Goal: Task Accomplishment & Management: Use online tool/utility

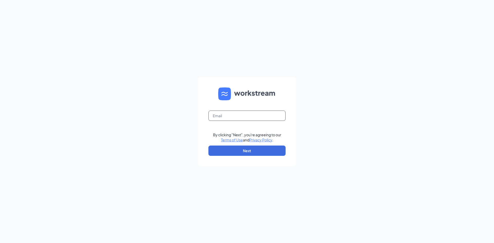
click at [226, 116] on input "text" at bounding box center [246, 116] width 77 height 10
type input "[EMAIL_ADDRESS][DOMAIN_NAME]"
click at [242, 152] on button "Next" at bounding box center [246, 151] width 77 height 10
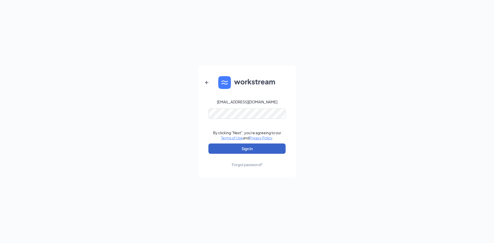
click at [243, 149] on button "Sign In" at bounding box center [246, 149] width 77 height 10
click at [200, 113] on form "[EMAIL_ADDRESS][DOMAIN_NAME] Credential mismatches. By clicking "Next", you're …" at bounding box center [247, 122] width 98 height 112
click at [241, 147] on button "Sign In" at bounding box center [246, 149] width 77 height 10
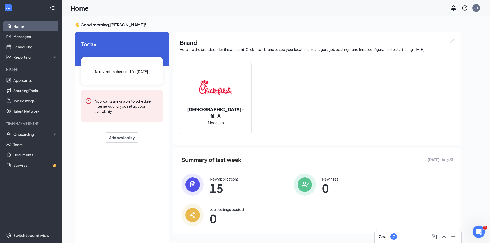
click at [408, 234] on div "Chat 7" at bounding box center [418, 237] width 79 height 8
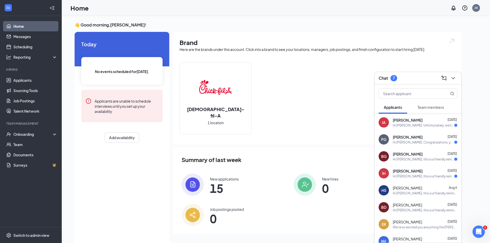
click at [426, 107] on span "Team members" at bounding box center [430, 107] width 26 height 5
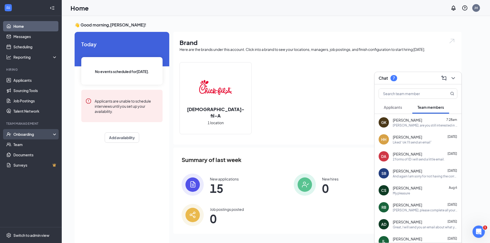
click at [28, 133] on div "Onboarding" at bounding box center [33, 134] width 40 height 5
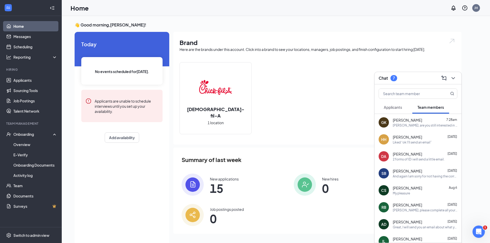
click at [422, 78] on div "Chat 7" at bounding box center [418, 78] width 79 height 8
